Goal: Use online tool/utility: Utilize a website feature to perform a specific function

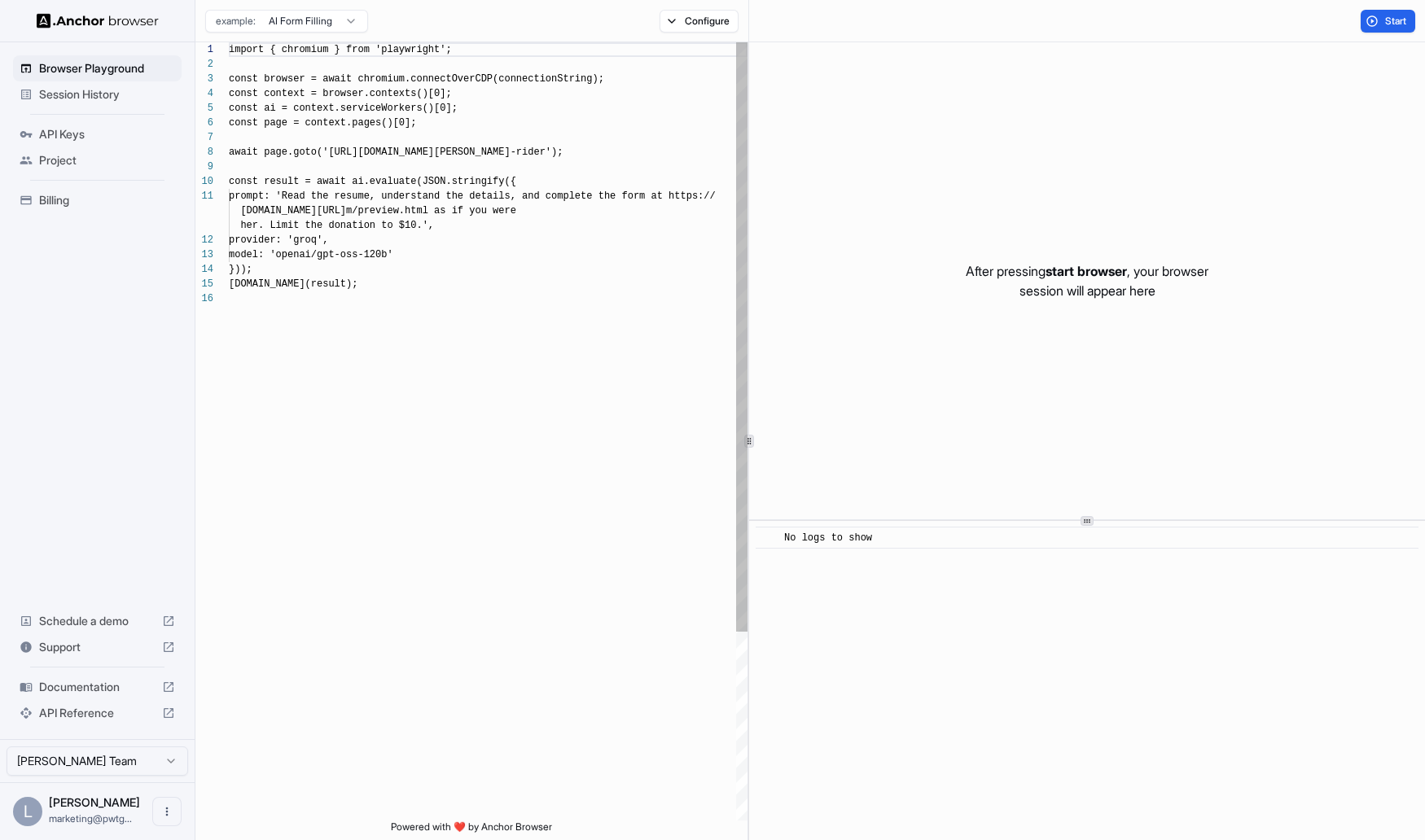
scroll to position [147, 0]
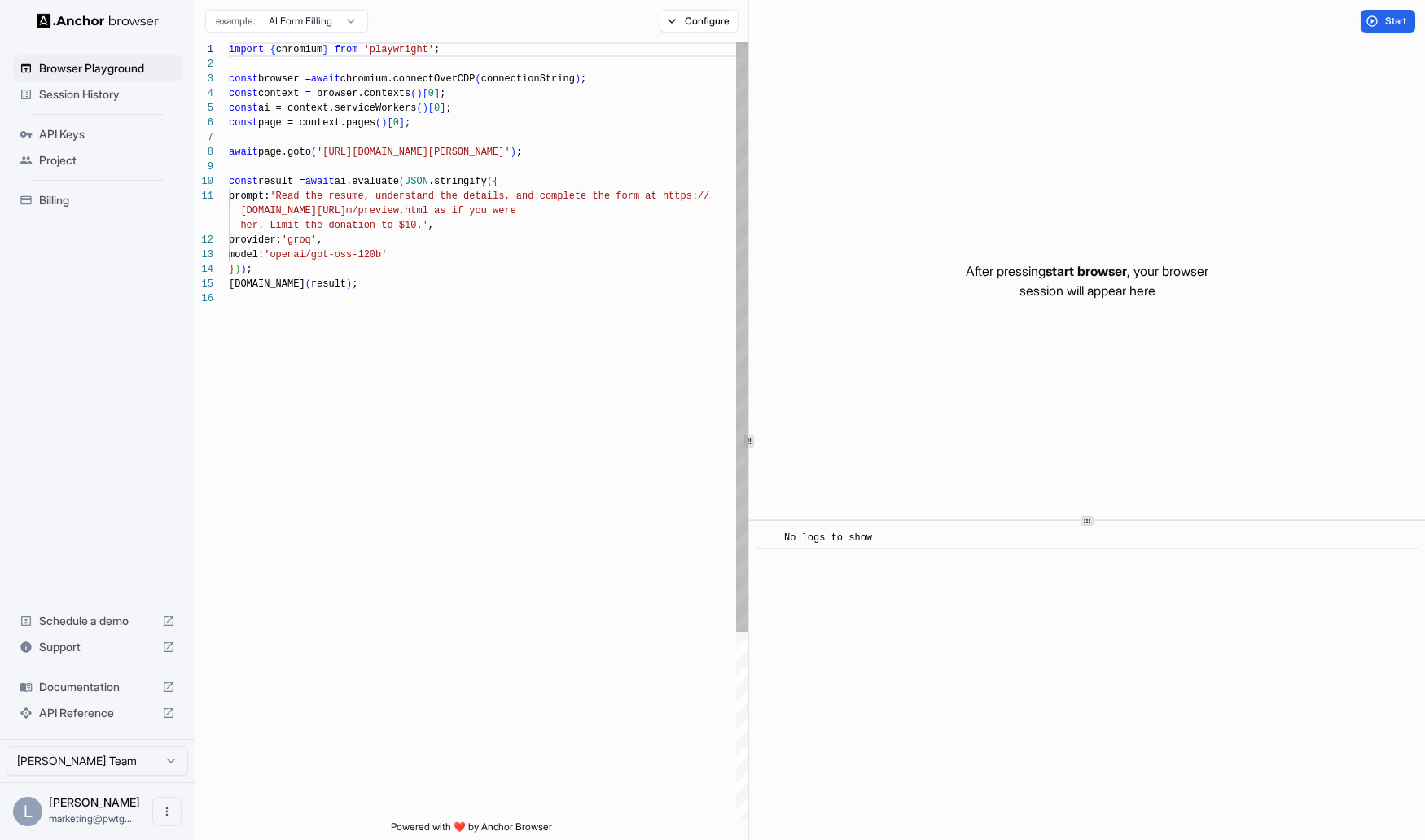
click at [429, 268] on div "import { chromium } from 'playwright' ; const browser = await chromium.connectO…" at bounding box center [487, 556] width 518 height 1028
click at [426, 282] on div "import { chromium } from 'playwright' ; const browser = await chromium.connectO…" at bounding box center [487, 556] width 518 height 1028
click at [713, 22] on button "Configure" at bounding box center [699, 21] width 79 height 23
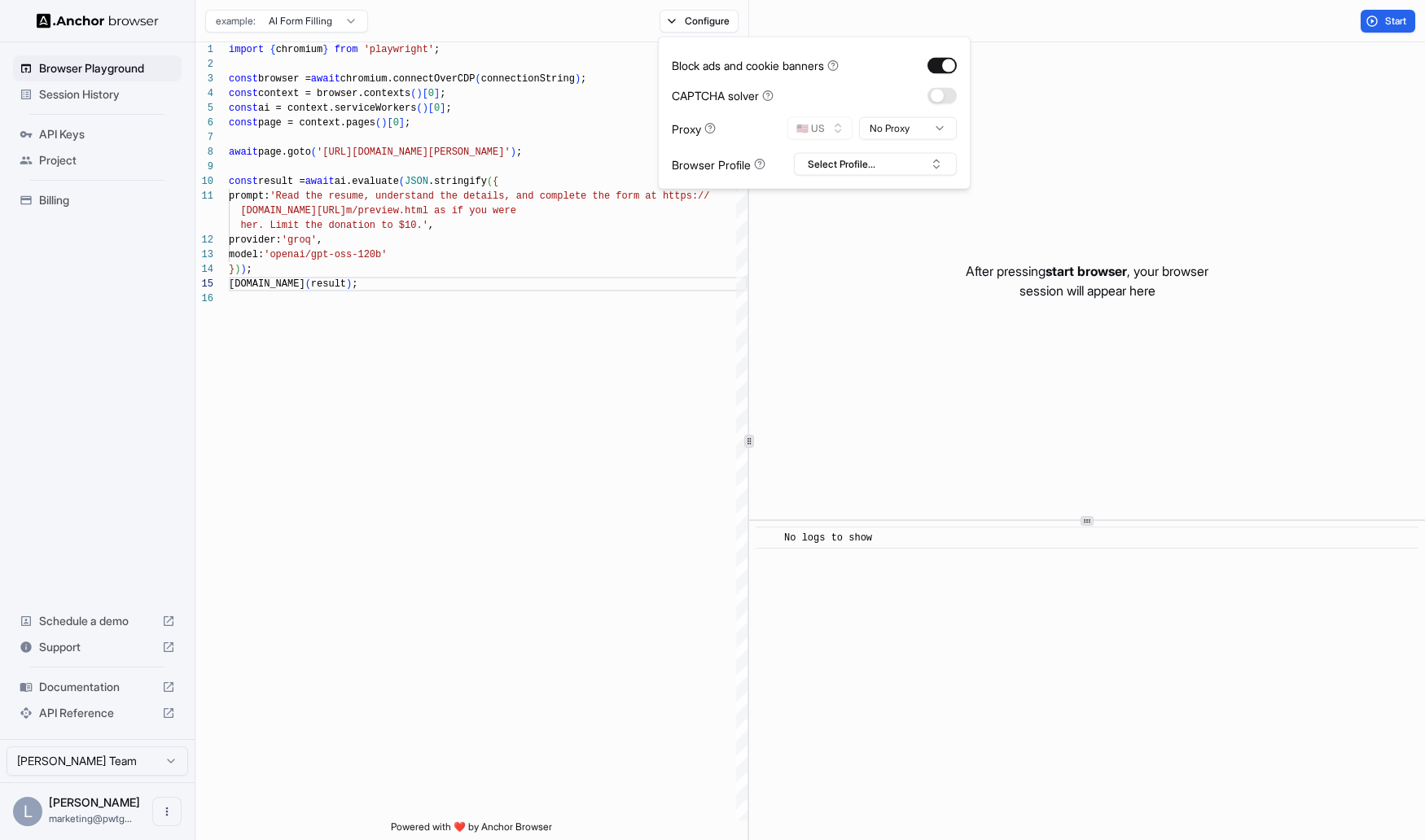
click at [880, 128] on html "Browser Playground Session History API Keys Project Billing Schedule a demo Sup…" at bounding box center [712, 420] width 1425 height 840
click at [881, 101] on html "Browser Playground Session History API Keys Project Billing Schedule a demo Sup…" at bounding box center [712, 420] width 1425 height 840
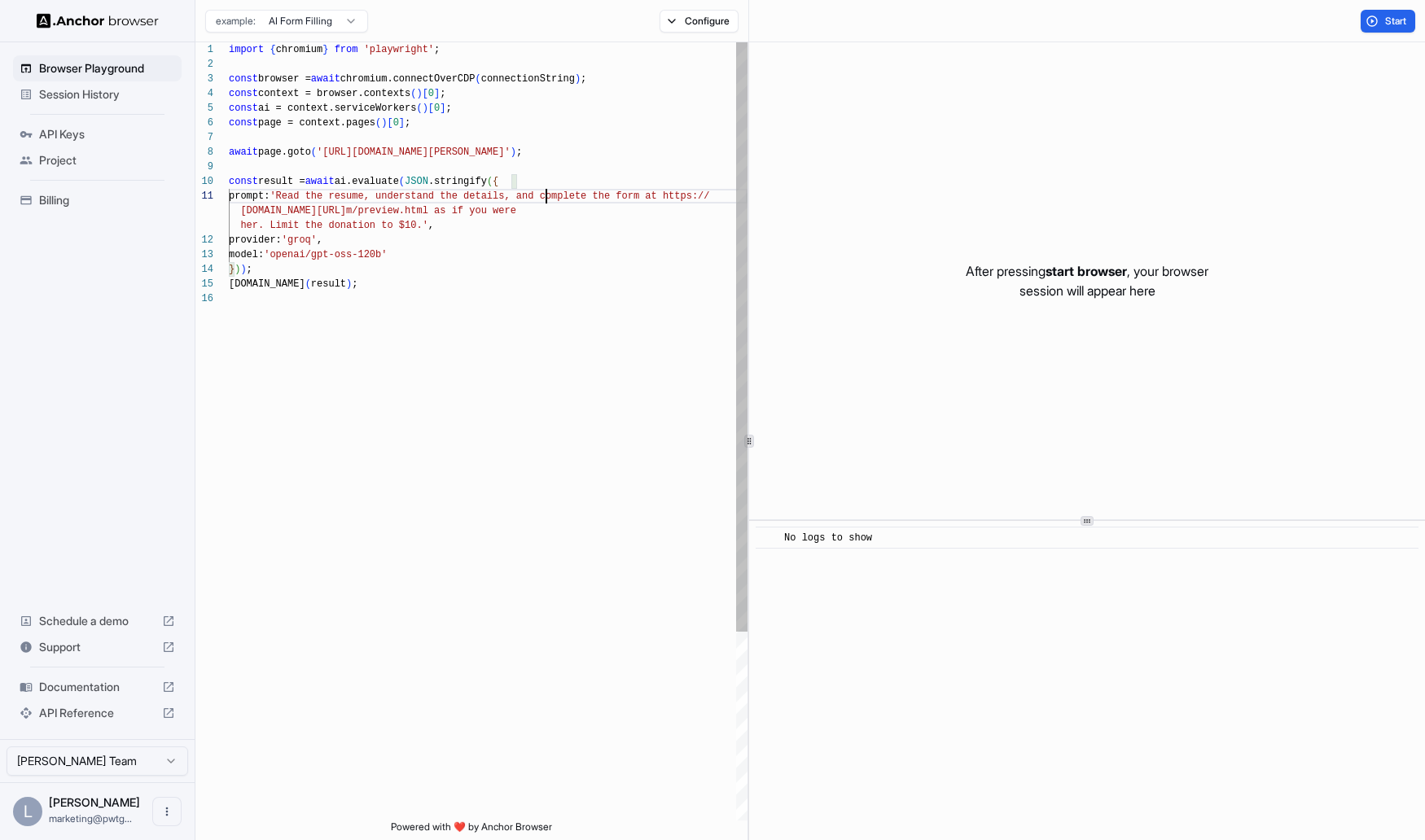
click at [548, 197] on div "import { chromium } from 'playwright' ; const browser = await chromium.connectO…" at bounding box center [487, 556] width 518 height 1028
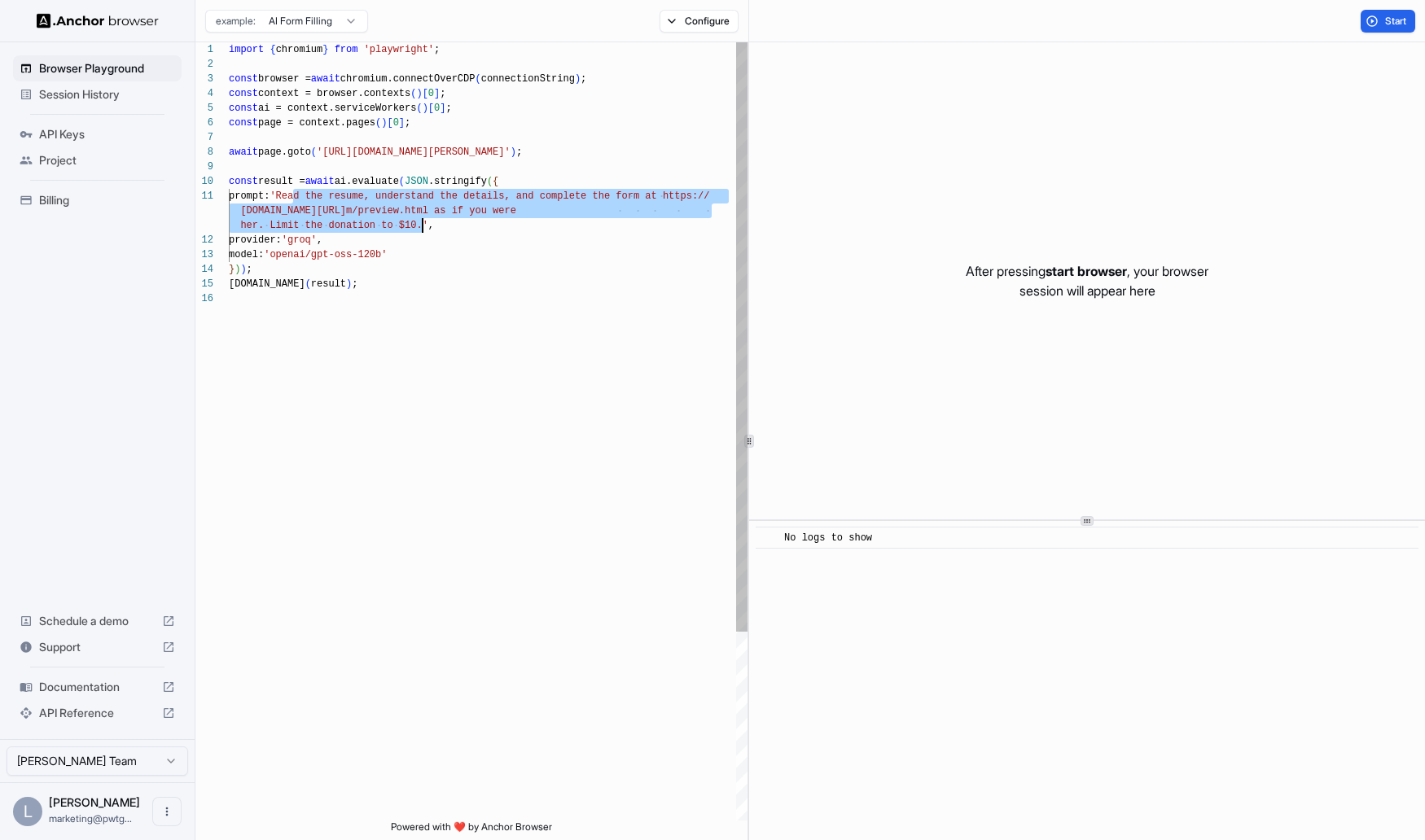
drag, startPoint x: 292, startPoint y: 189, endPoint x: 422, endPoint y: 222, distance: 134.1
click at [422, 222] on div "import { chromium } from 'playwright' ; const browser = await chromium.connectO…" at bounding box center [487, 556] width 518 height 1028
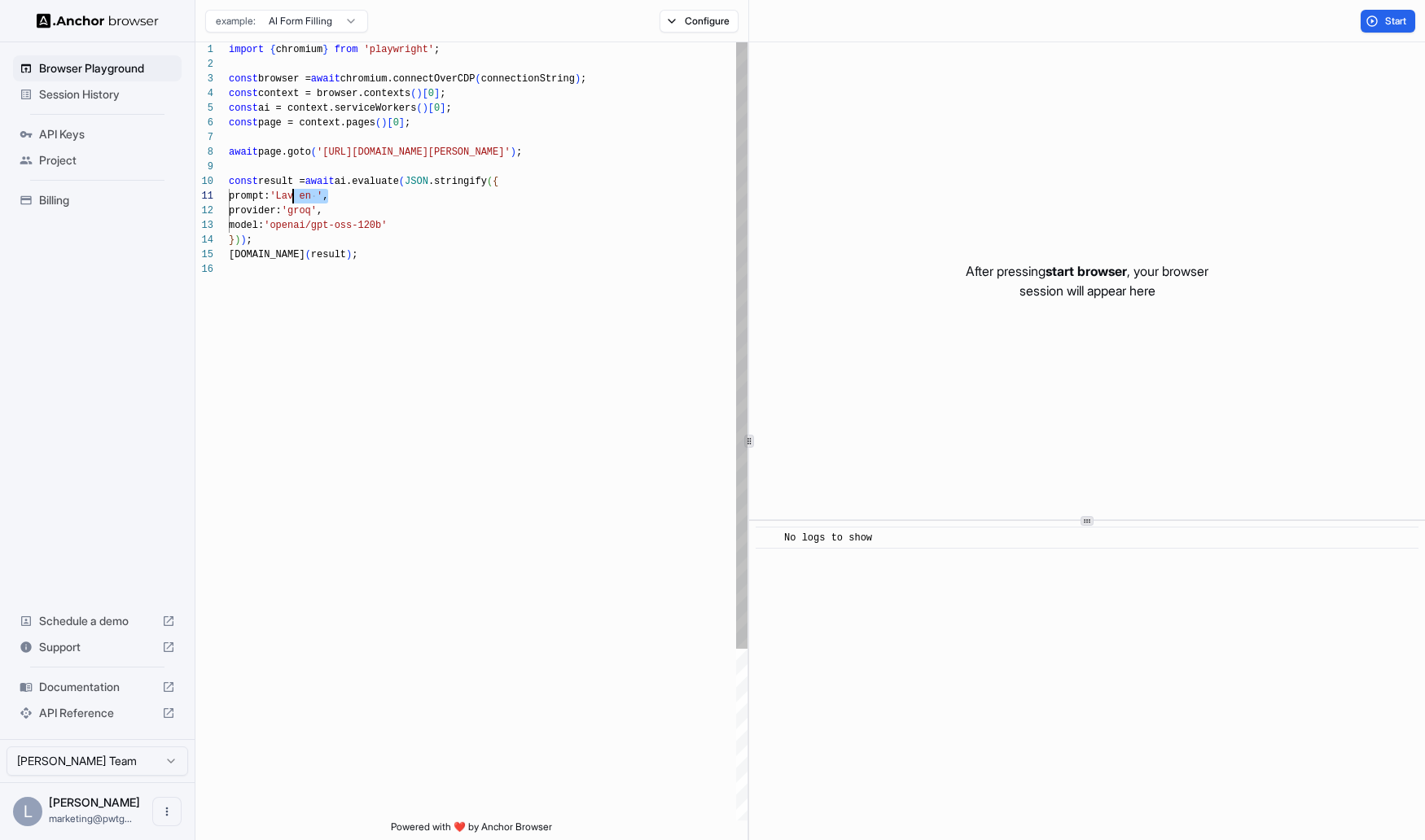
drag, startPoint x: 332, startPoint y: 195, endPoint x: 294, endPoint y: 190, distance: 38.3
click at [294, 190] on div "import { chromium } from 'playwright' ; const browser = await chromium.connectO…" at bounding box center [487, 541] width 518 height 999
click at [354, 196] on div "import { chromium } from 'playwright' ; const browser = await chromium.connectO…" at bounding box center [487, 541] width 518 height 999
click at [563, 196] on div "import { chromium } from 'playwright' ; const browser = await chromium.connectO…" at bounding box center [487, 541] width 518 height 999
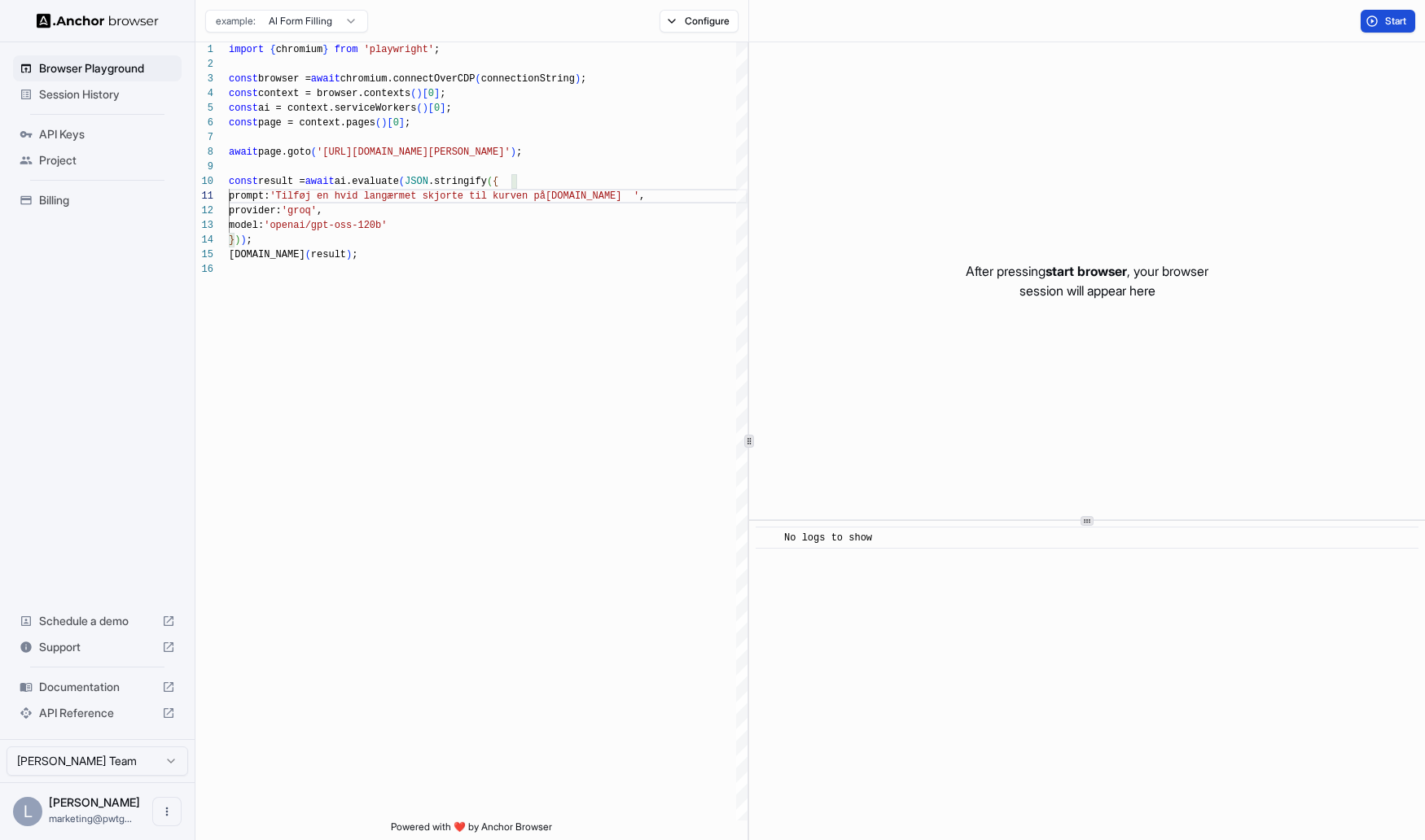
click at [1382, 18] on button "Start" at bounding box center [1388, 21] width 55 height 23
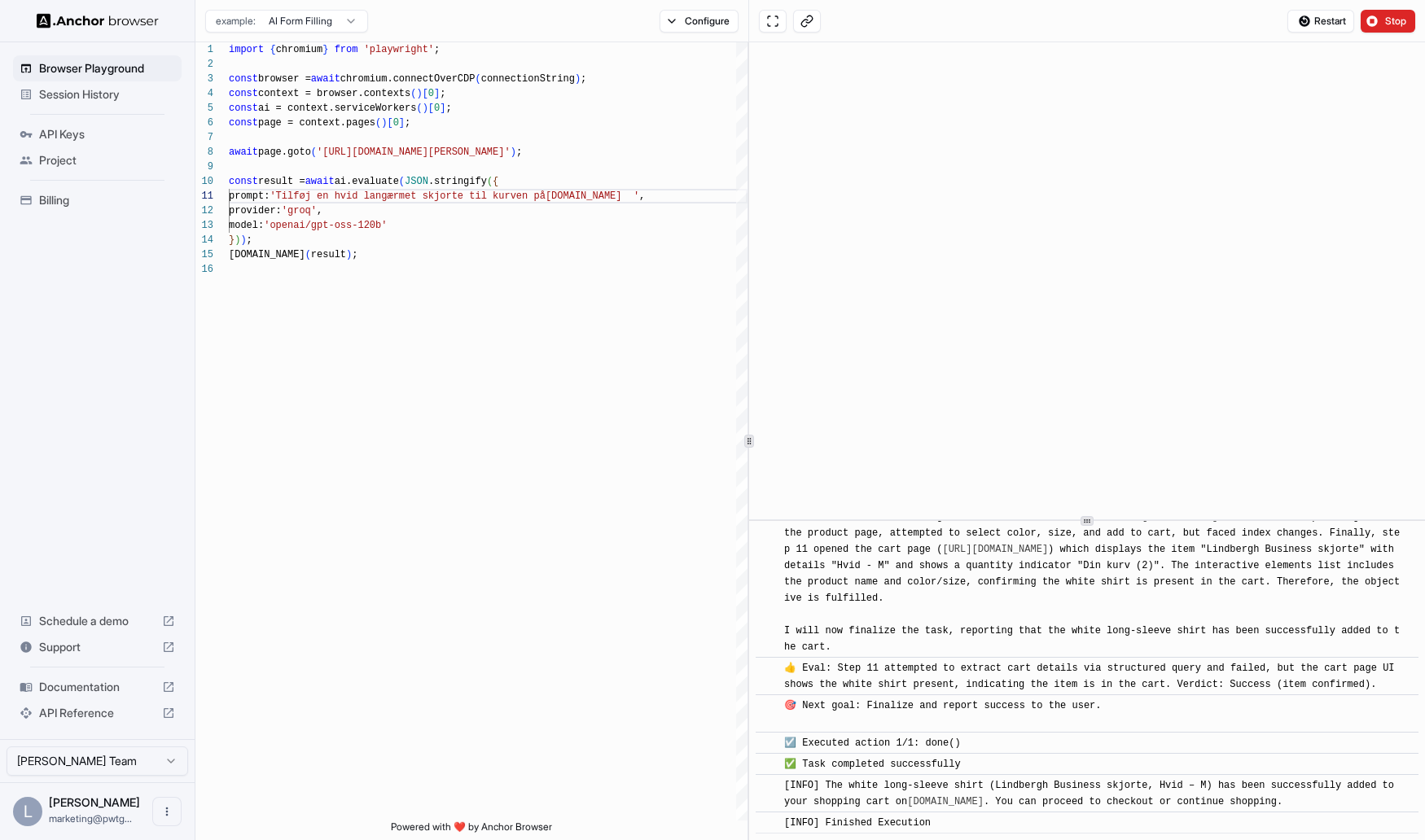
scroll to position [2822, 0]
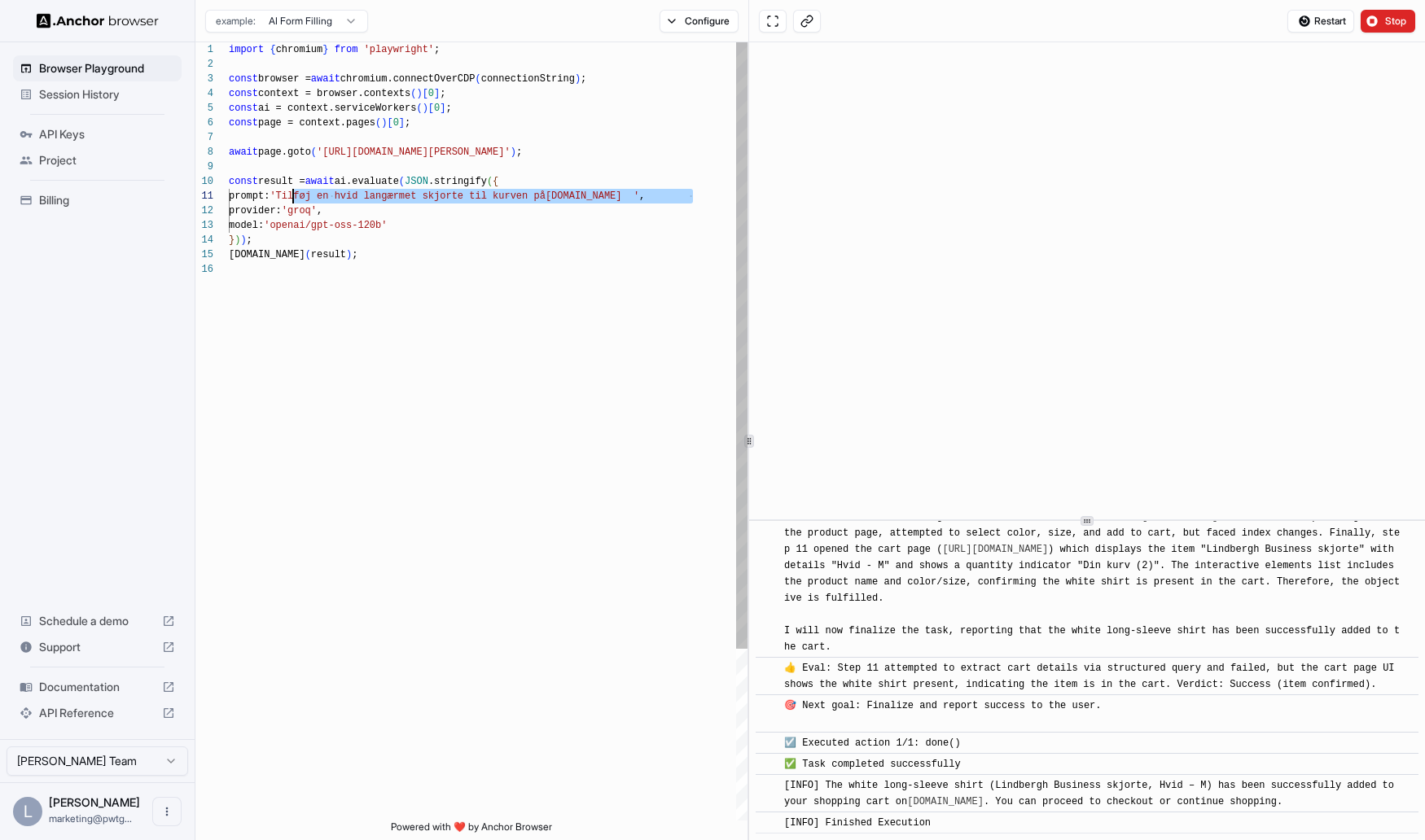
drag, startPoint x: 695, startPoint y: 194, endPoint x: 294, endPoint y: 193, distance: 401.0
click at [294, 193] on div "import { chromium } from 'playwright' ; const browser = await chromium.connectO…" at bounding box center [487, 541] width 518 height 999
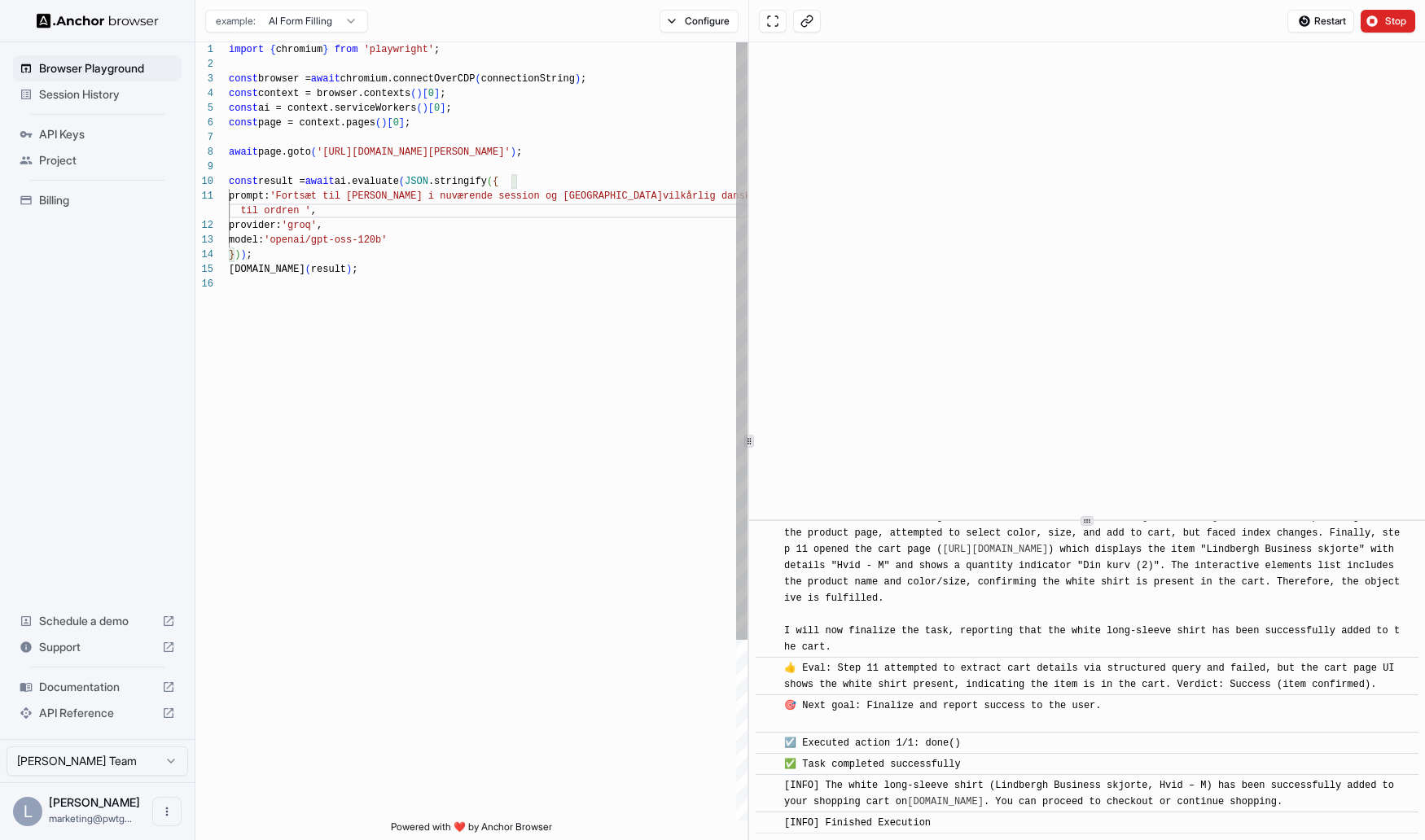
scroll to position [0, 0]
drag, startPoint x: 294, startPoint y: 194, endPoint x: 297, endPoint y: 204, distance: 10.4
click at [297, 204] on div "import { chromium } from 'playwright' ; const browser = await chromium.connectO…" at bounding box center [487, 548] width 518 height 1013
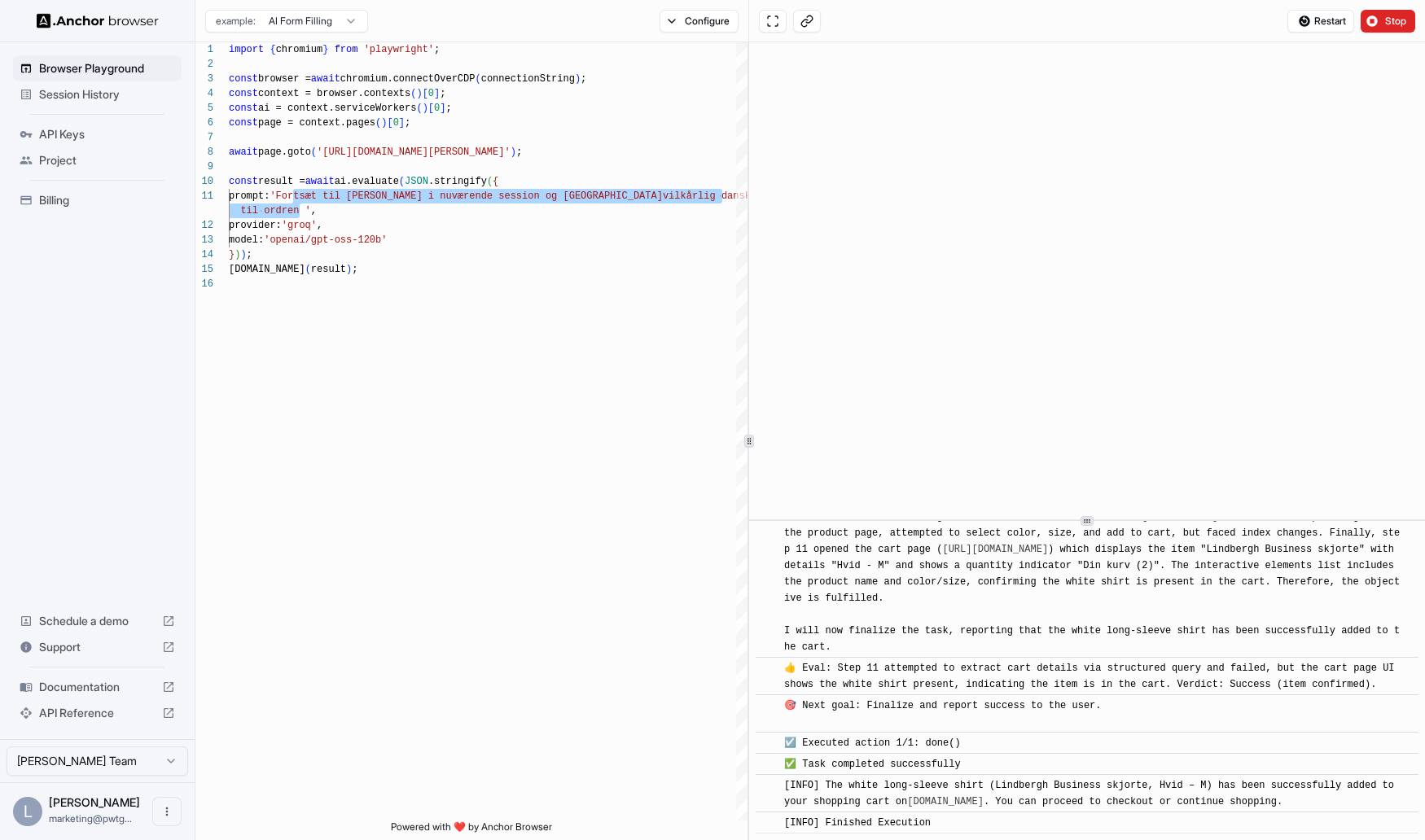
type textarea "**********"
click at [79, 87] on span "Session History" at bounding box center [107, 95] width 136 height 16
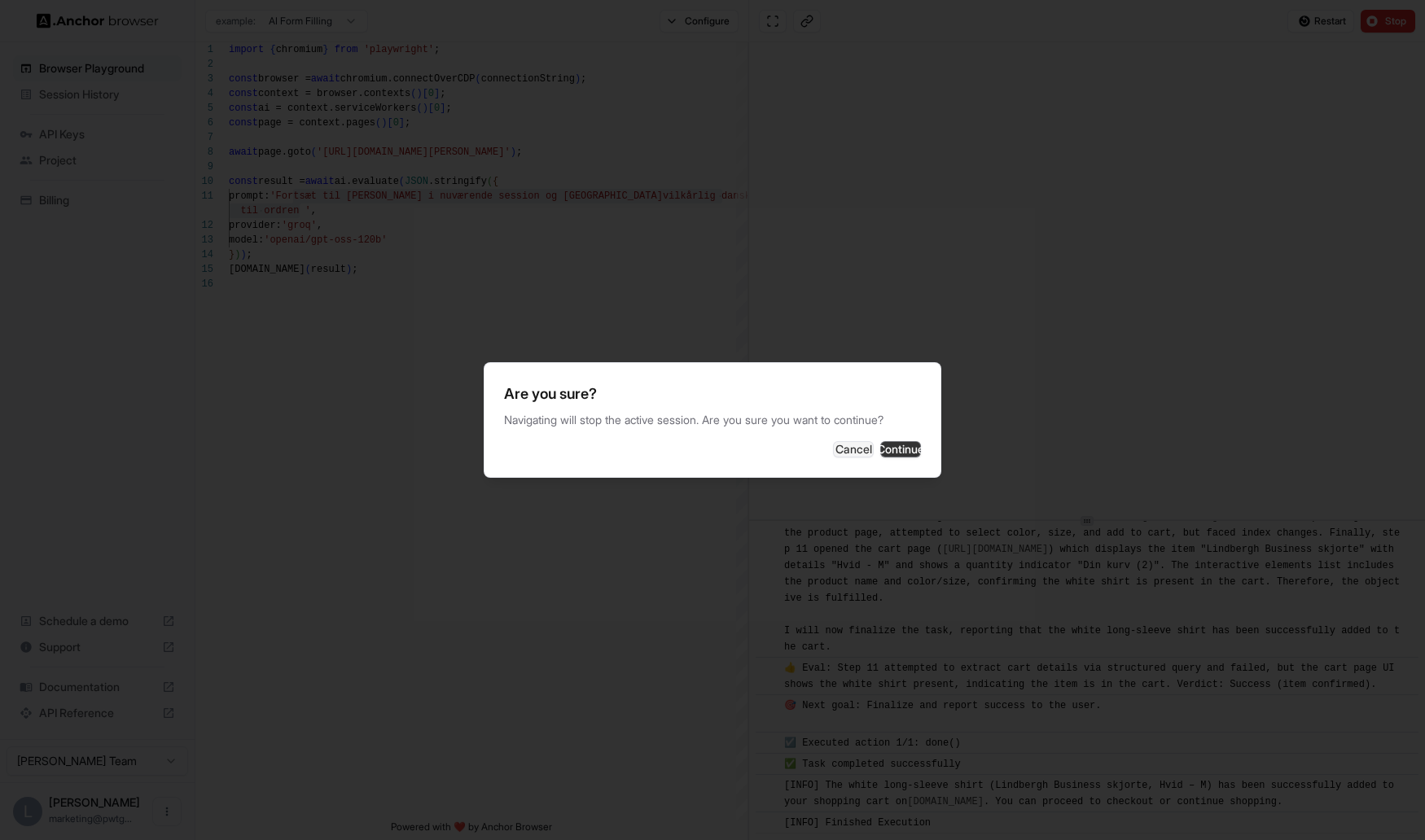
click at [880, 457] on button "Continue" at bounding box center [900, 449] width 41 height 16
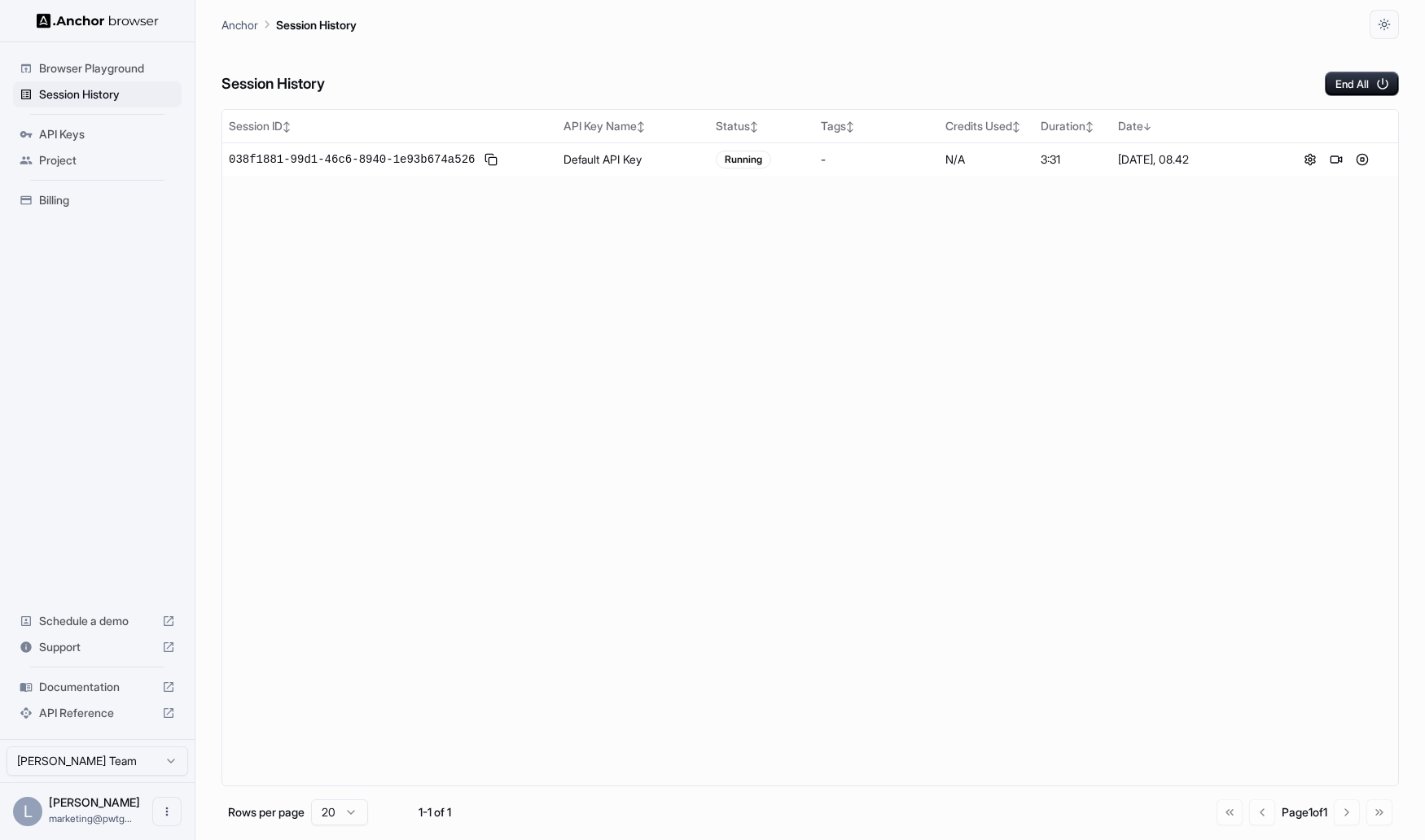
click at [56, 68] on span "Browser Playground" at bounding box center [107, 68] width 136 height 16
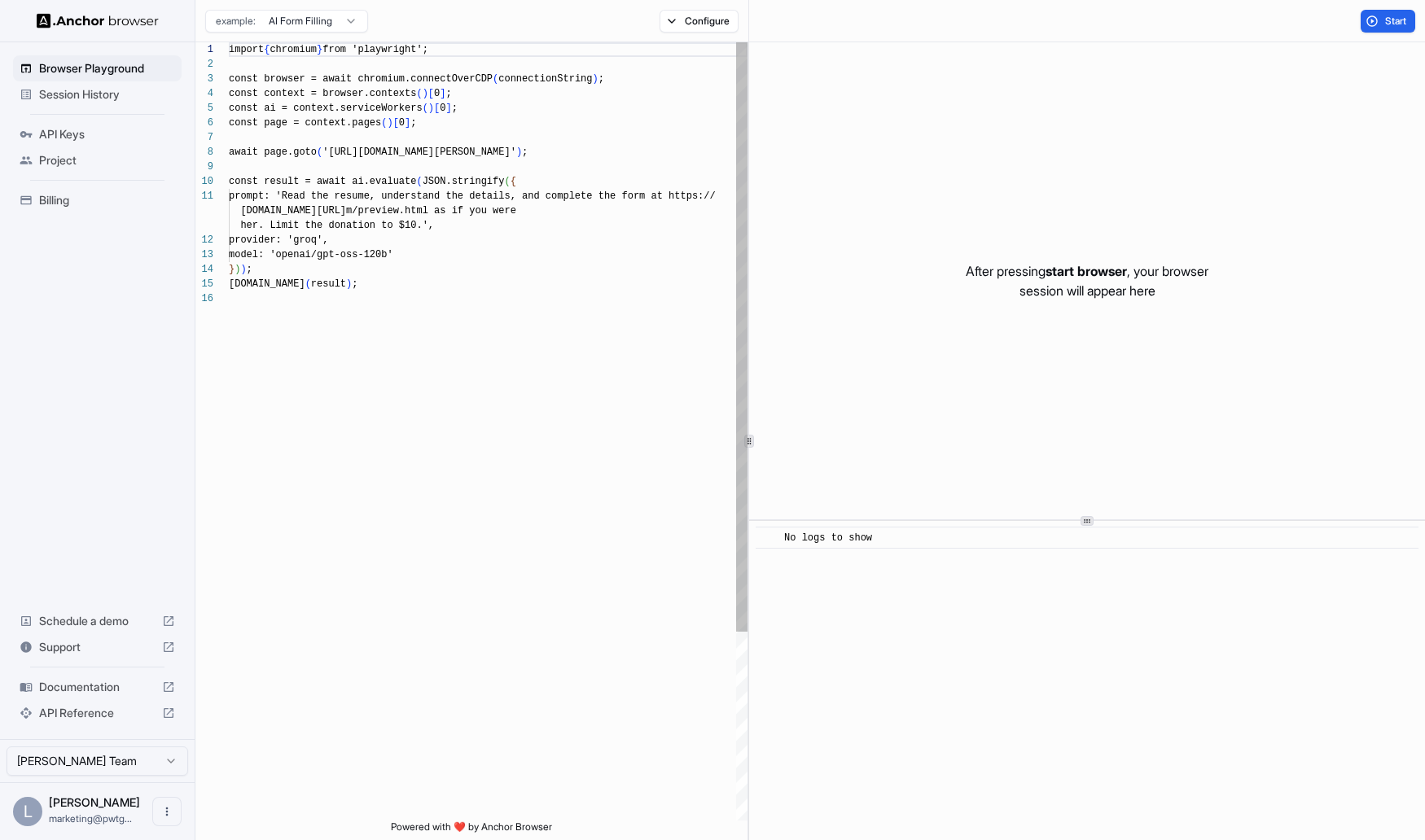
scroll to position [147, 0]
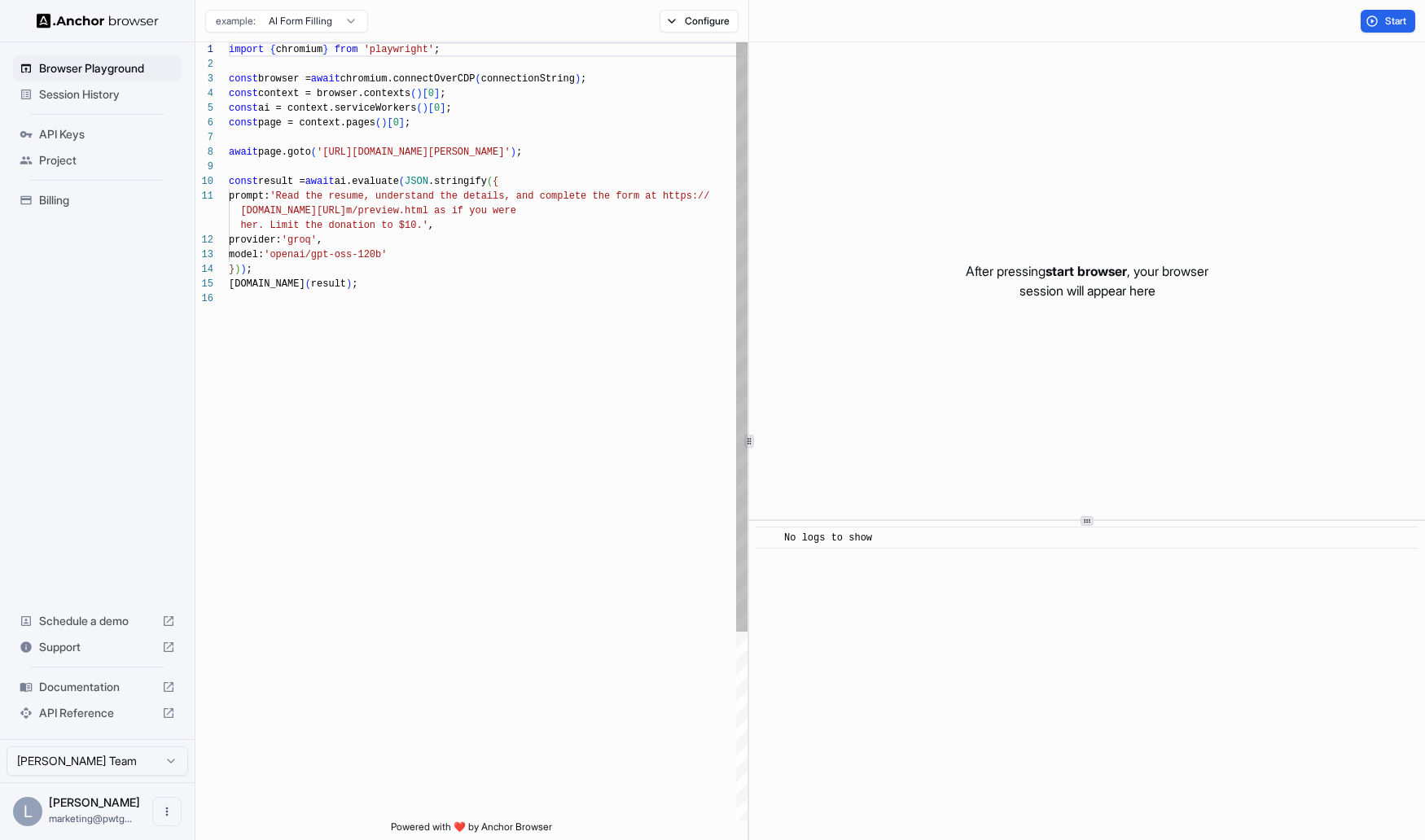
type textarea "**********"
click at [398, 295] on div "import { chromium } from 'playwright' ; const browser = await chromium.connectO…" at bounding box center [487, 556] width 518 height 1028
click at [56, 17] on img at bounding box center [97, 20] width 122 height 15
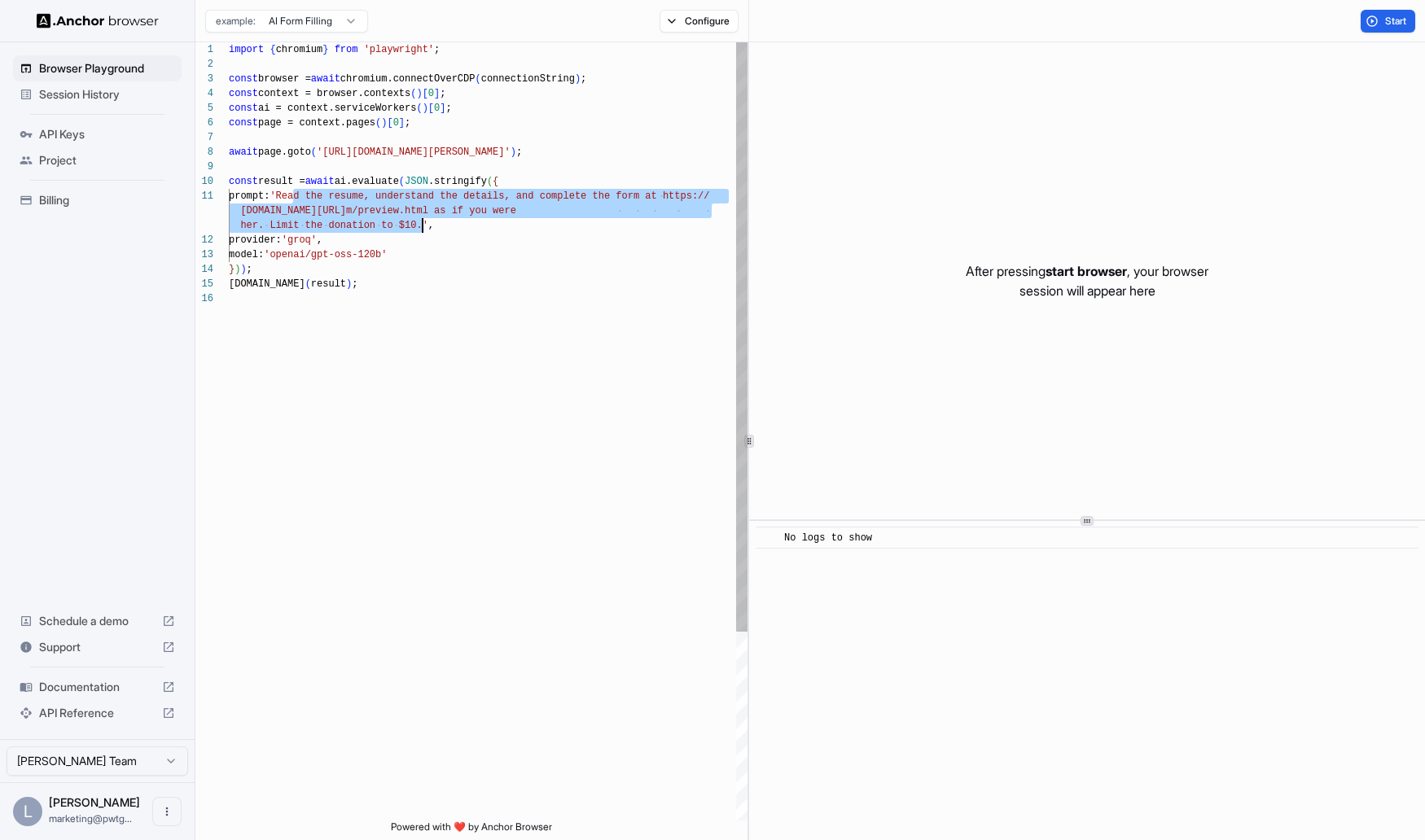
drag, startPoint x: 292, startPoint y: 192, endPoint x: 421, endPoint y: 220, distance: 132.0
click at [421, 220] on div "import { chromium } from 'playwright' ; const browser = await chromium.connectO…" at bounding box center [487, 556] width 518 height 1028
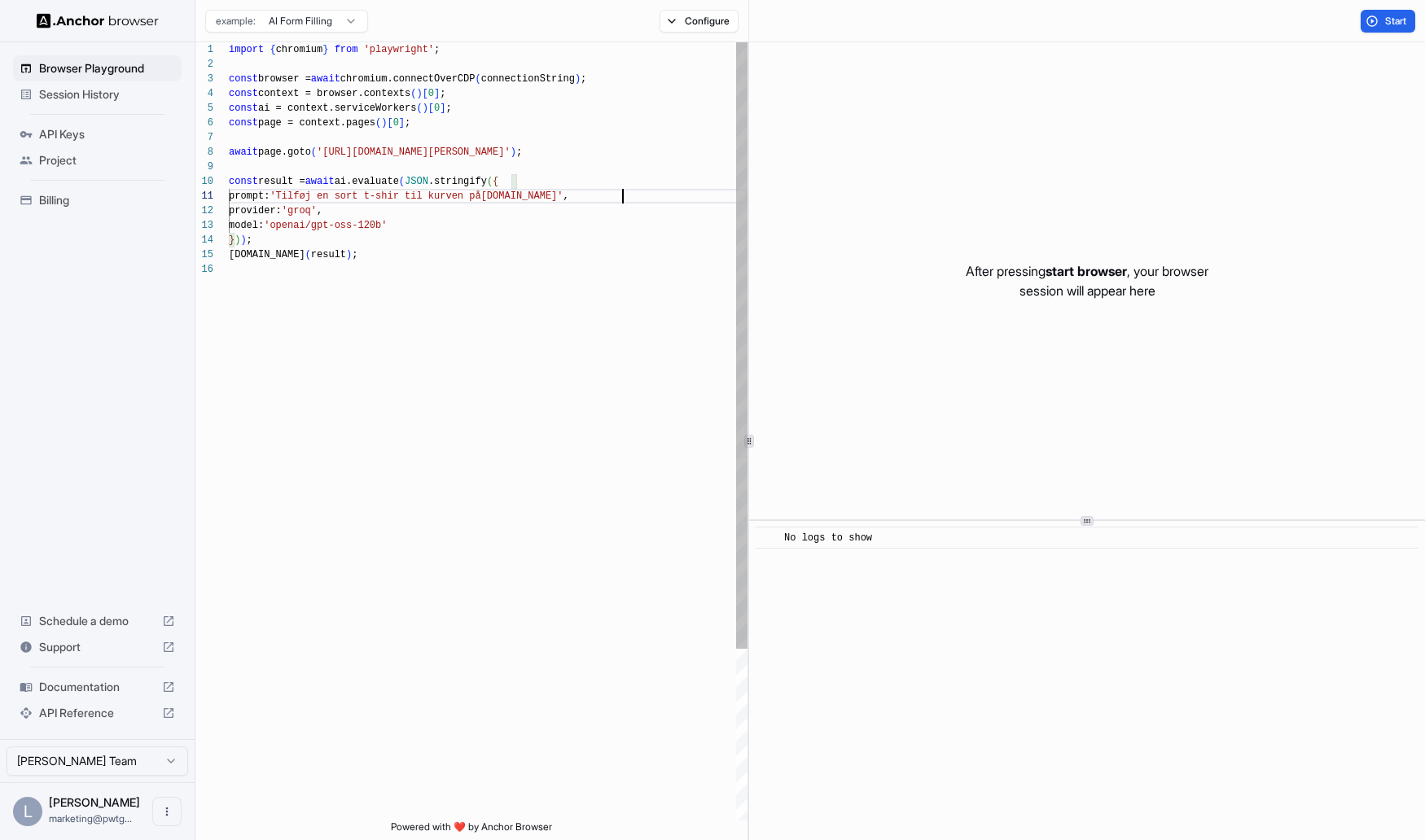
drag, startPoint x: 415, startPoint y: 193, endPoint x: 436, endPoint y: 210, distance: 27.0
click at [416, 193] on div "import { chromium } from 'playwright' ; const browser = await chromium.connectO…" at bounding box center [487, 541] width 518 height 999
click at [429, 189] on div "import { chromium } from 'playwright' ; const browser = await chromium.connectO…" at bounding box center [487, 541] width 518 height 999
click at [631, 191] on div "import { chromium } from 'playwright' ; const browser = await chromium.connectO…" at bounding box center [487, 541] width 518 height 999
click at [573, 243] on div "import { chromium } from 'playwright' ; const browser = await chromium.connectO…" at bounding box center [487, 541] width 518 height 999
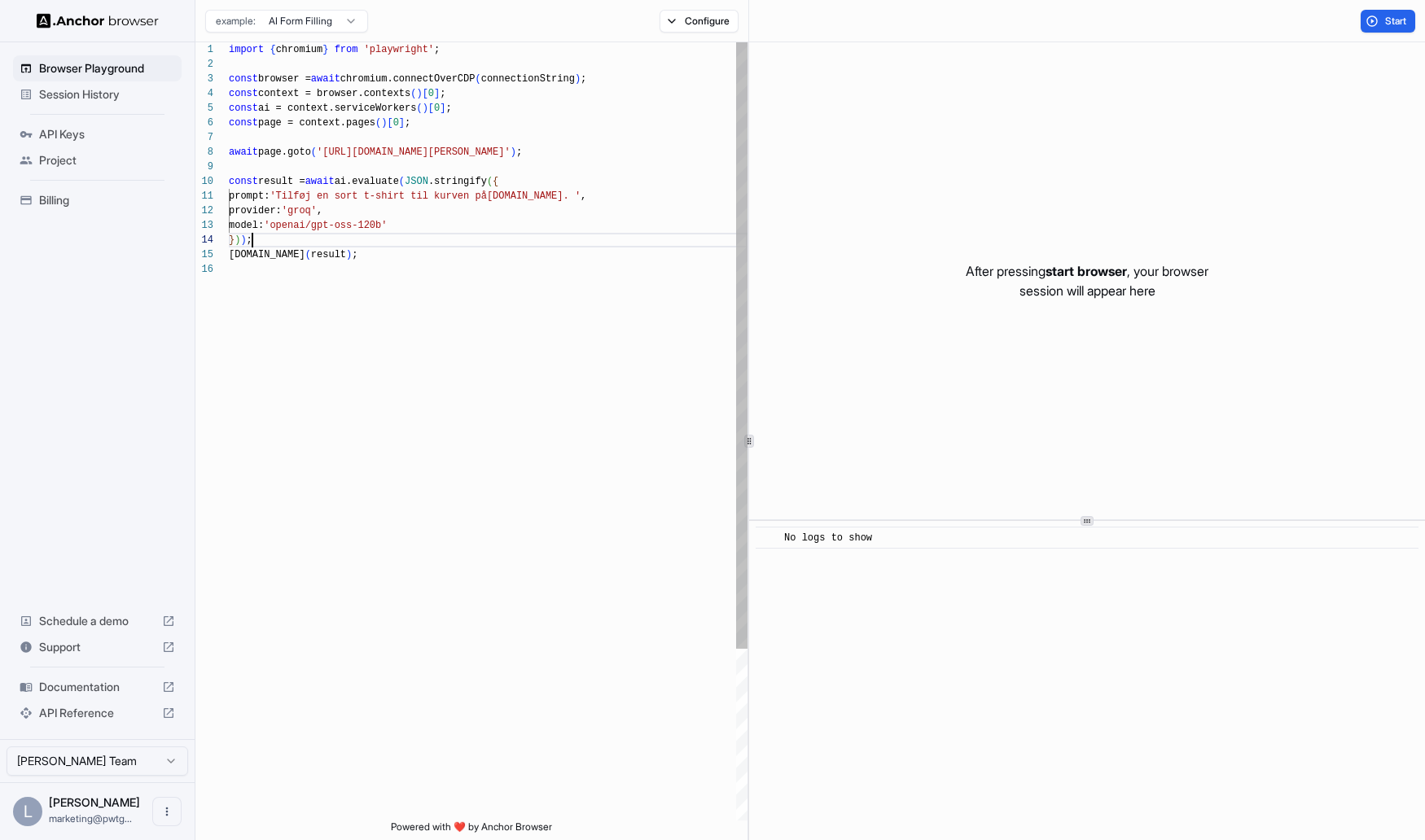
scroll to position [44, 0]
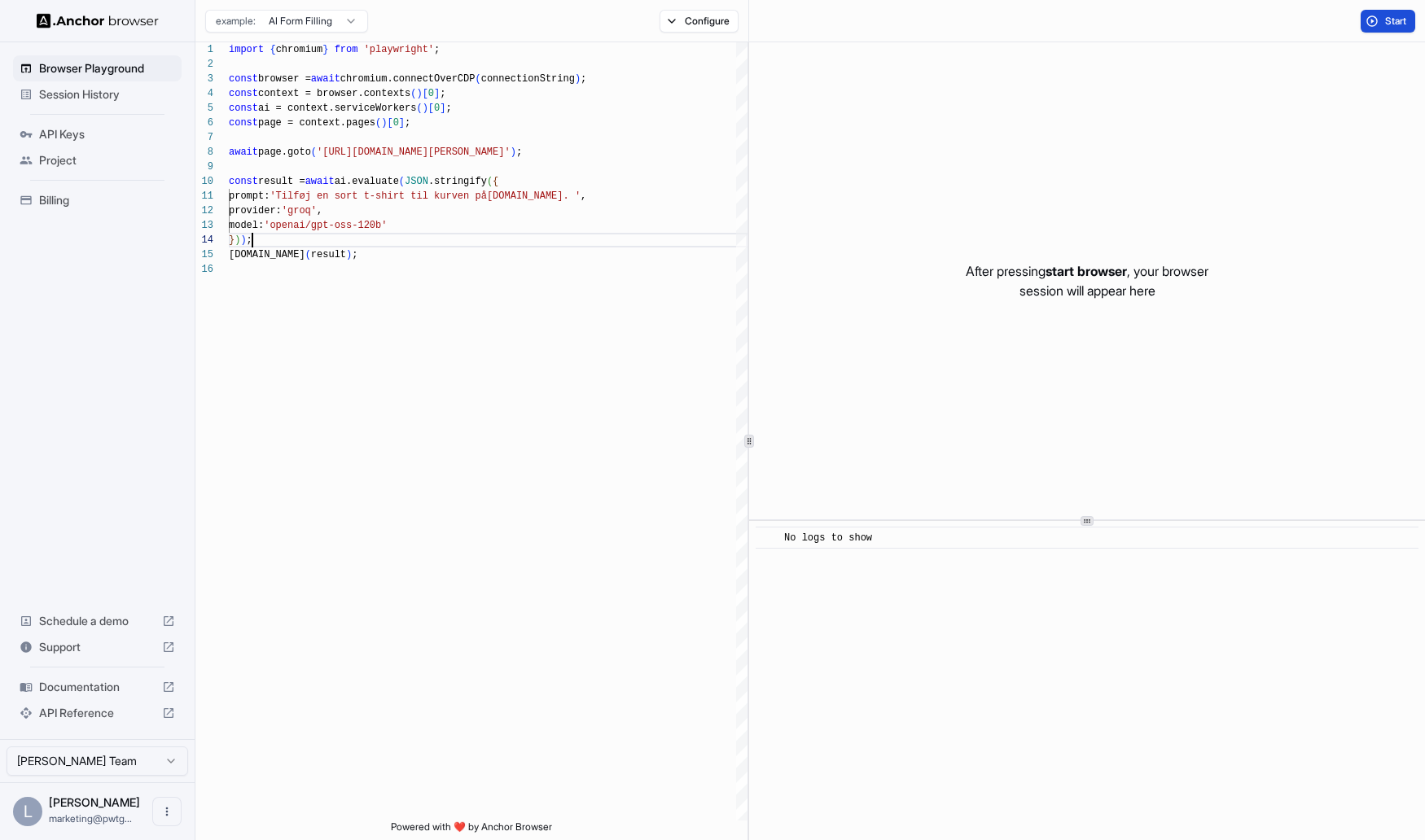
type textarea "**********"
click at [1393, 25] on span "Start" at bounding box center [1396, 21] width 23 height 13
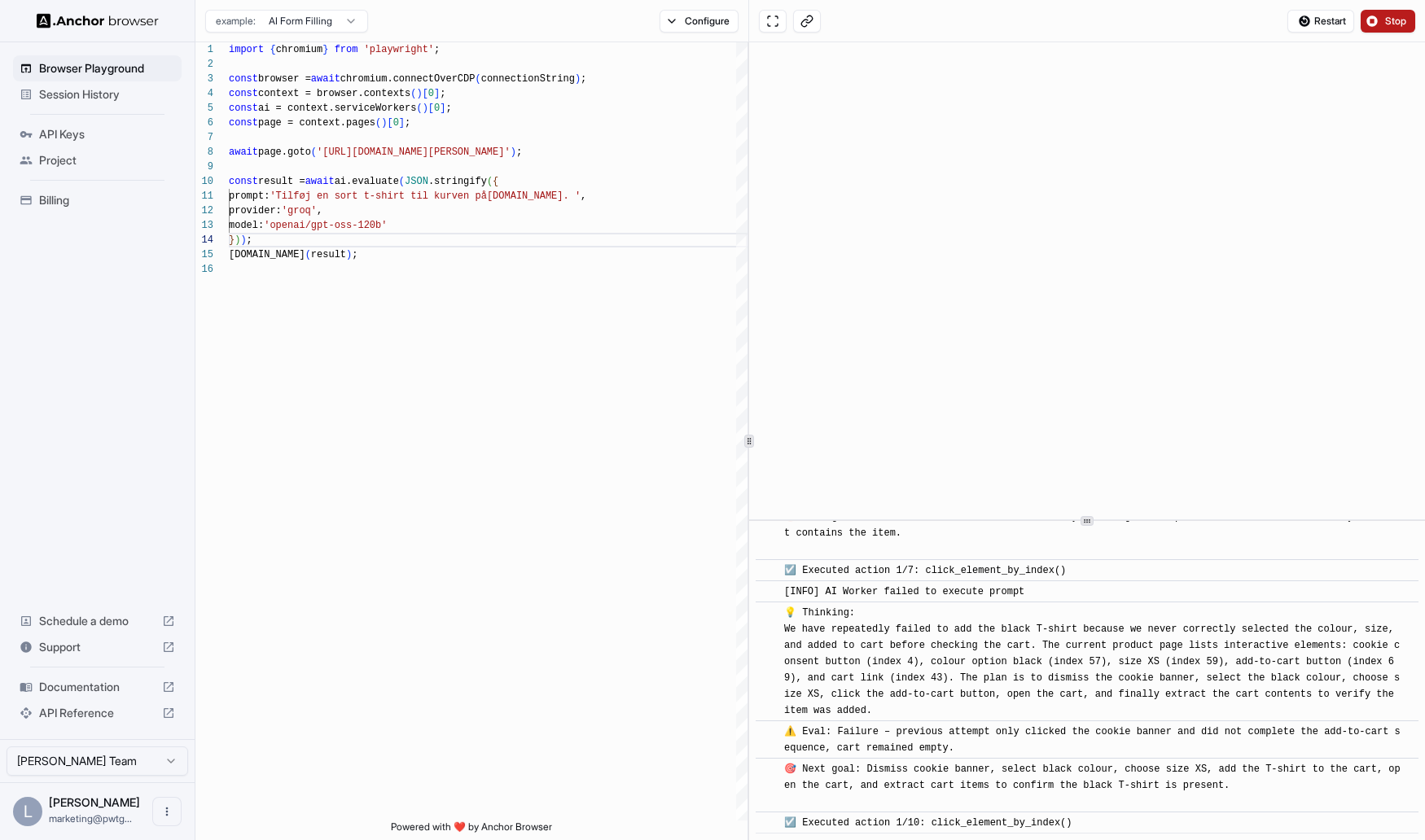
scroll to position [9036, 0]
